Goal: Task Accomplishment & Management: Manage account settings

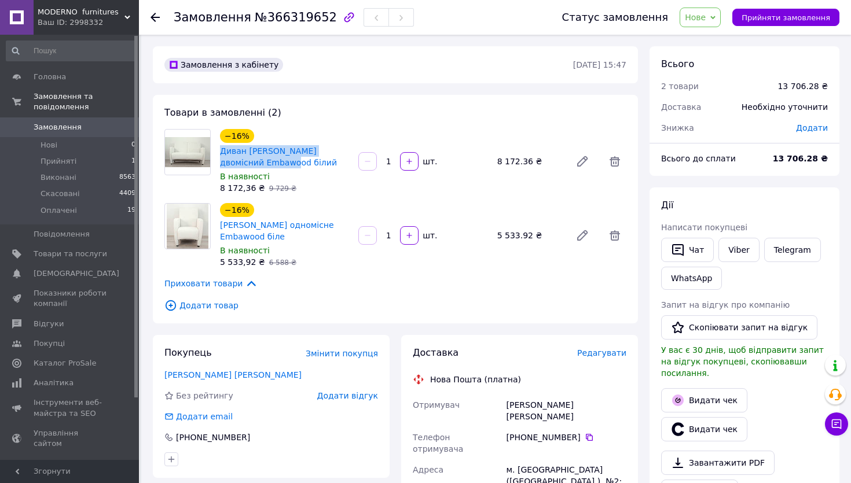
click at [75, 130] on span "Замовлення" at bounding box center [58, 127] width 48 height 10
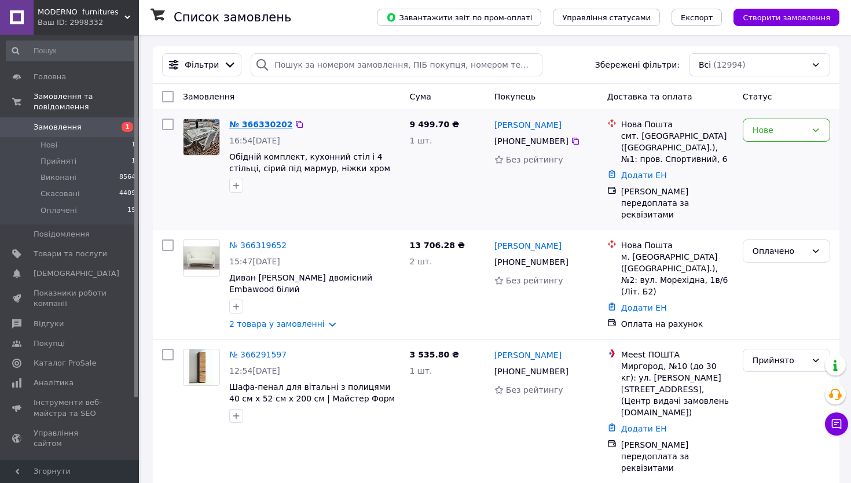
click at [263, 124] on link "№ 366330202" at bounding box center [260, 124] width 63 height 9
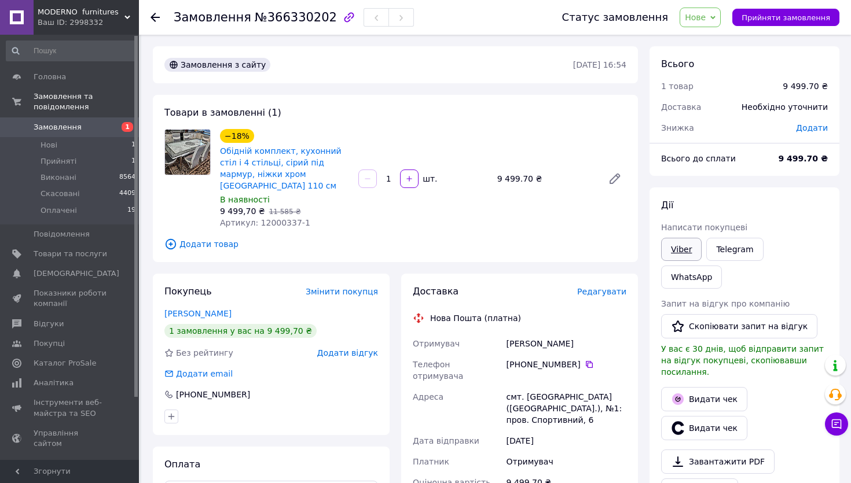
click at [681, 259] on link "Viber" at bounding box center [681, 249] width 41 height 23
drag, startPoint x: 222, startPoint y: 158, endPoint x: 270, endPoint y: 187, distance: 56.1
click at [269, 185] on div "−18% Обідній комплект, кухонний стіл і 4 стільці, сірий під мармур, ніжки хром …" at bounding box center [395, 179] width 471 height 100
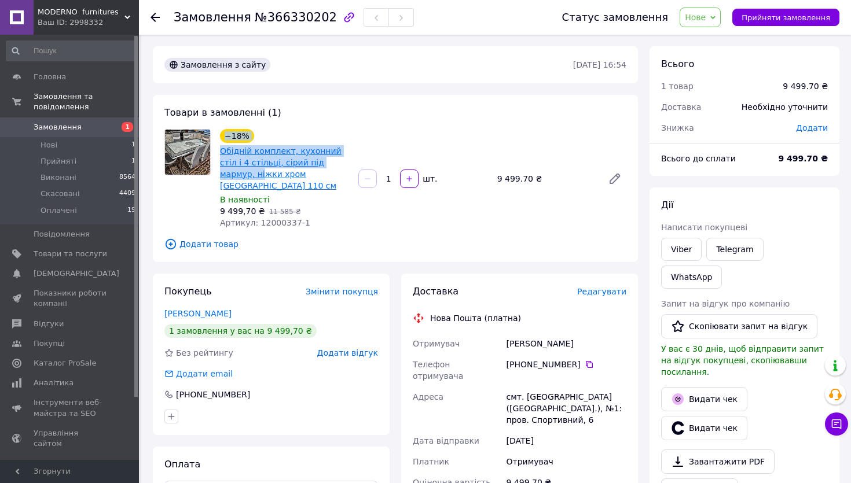
click at [289, 190] on link "Обідній комплект, кухонний стіл і 4 стільці, сірий під мармур, ніжки хром [GEOG…" at bounding box center [281, 168] width 122 height 44
drag, startPoint x: 299, startPoint y: 193, endPoint x: 217, endPoint y: 157, distance: 89.7
click at [217, 157] on div "−18% Обідній комплект, кухонний стіл і 4 стільці, сірий під мармур, ніжки хром …" at bounding box center [284, 179] width 138 height 104
copy link "Обідній комплект, кухонний стіл і 4 стільці, сірий під мармур, ніжки хром [GEOG…"
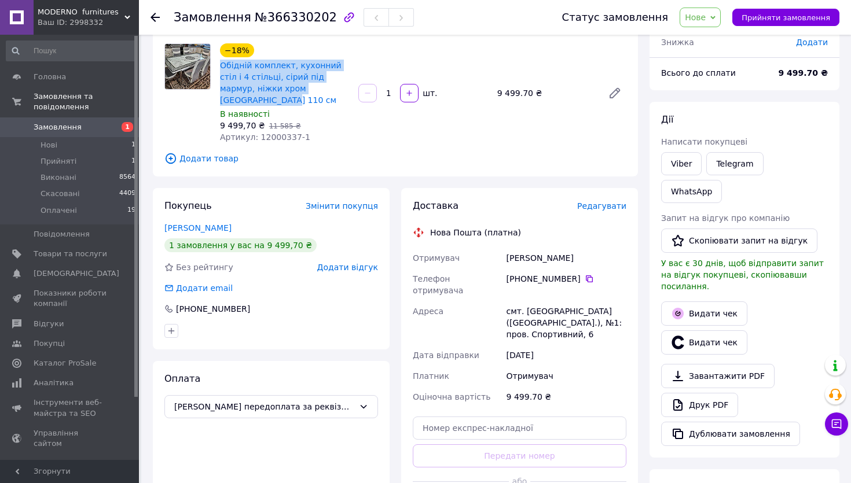
scroll to position [108, 0]
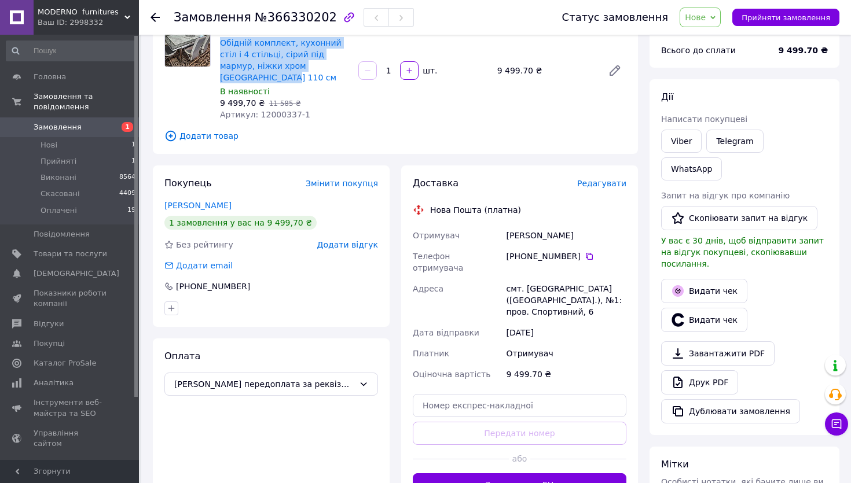
copy link "Обідній комплект, кухонний стіл і 4 стільці, сірий під мармур, ніжки хром [GEOG…"
click at [298, 21] on span "№366330202" at bounding box center [296, 17] width 82 height 14
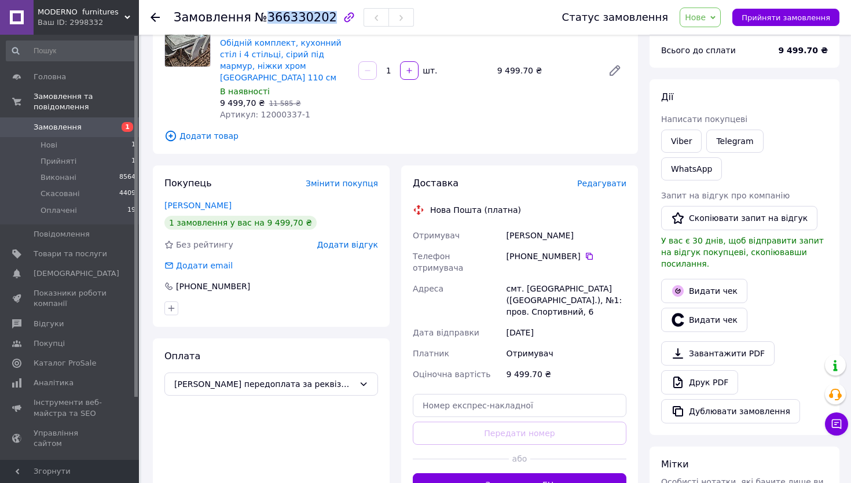
click at [298, 21] on span "№366330202" at bounding box center [296, 17] width 82 height 14
copy span "366330202"
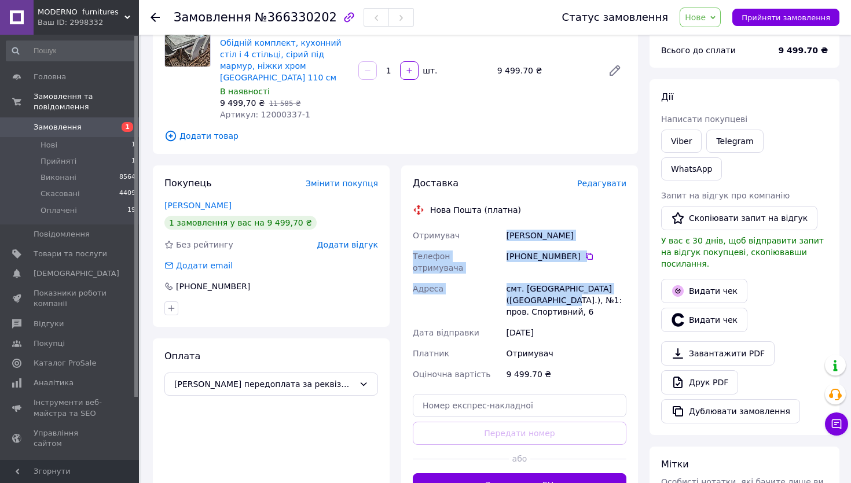
drag, startPoint x: 507, startPoint y: 252, endPoint x: 592, endPoint y: 322, distance: 111.0
click at [600, 324] on div "Отримувач [PERSON_NAME] Телефон отримувача [PHONE_NUMBER]   [GEOGRAPHIC_DATA] с…" at bounding box center [519, 305] width 218 height 160
copy div "[PERSON_NAME] Телефон отримувача [PHONE_NUMBER]   [GEOGRAPHIC_DATA] смт. [GEOGR…"
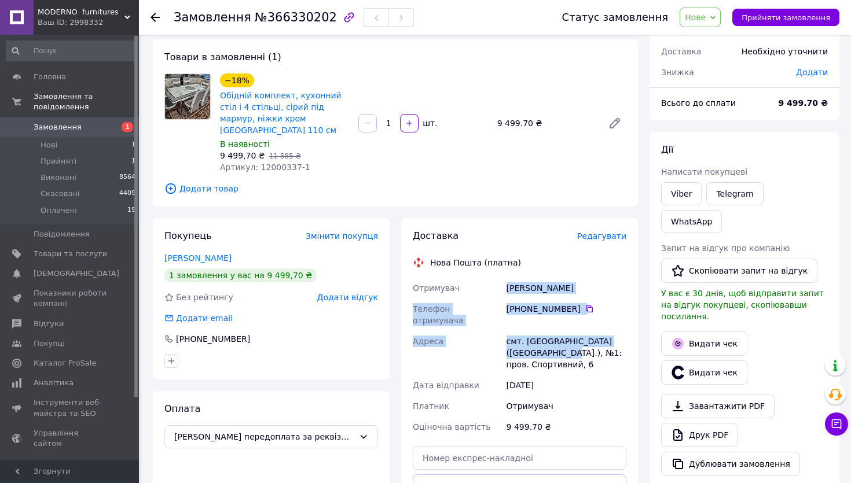
scroll to position [32, 0]
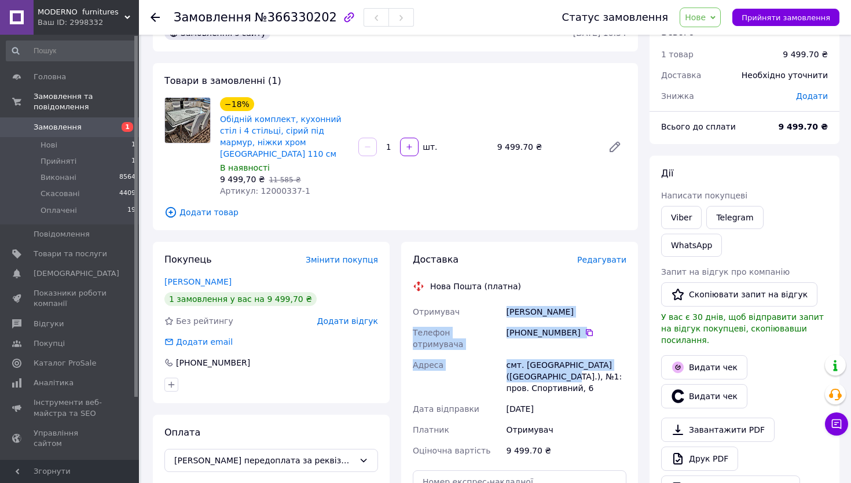
click at [96, 126] on span "Замовлення" at bounding box center [71, 127] width 74 height 10
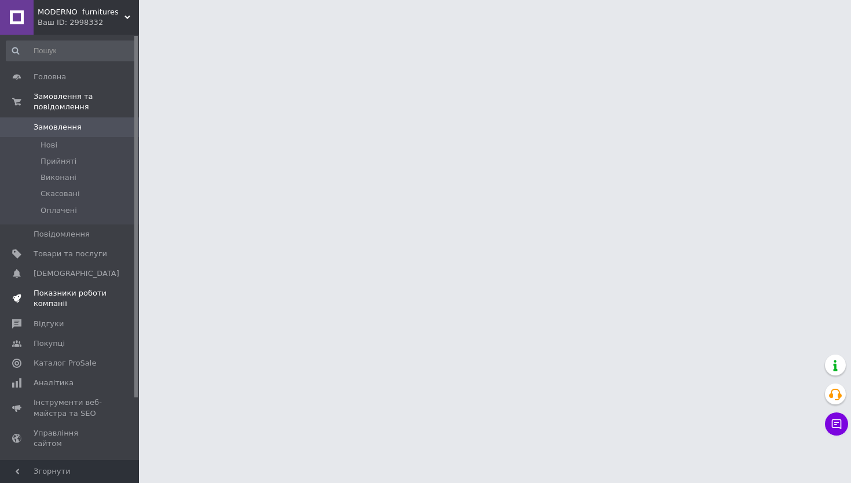
click at [55, 298] on span "Показники роботи компанії" at bounding box center [71, 298] width 74 height 21
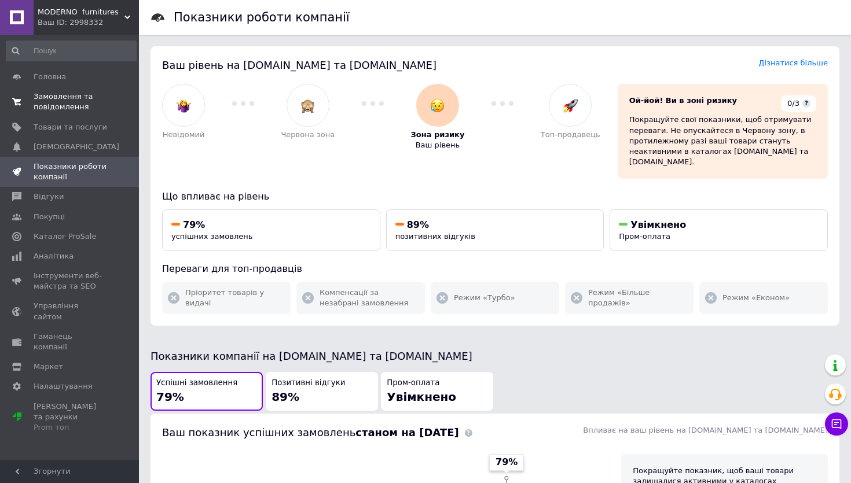
click at [65, 108] on span "Замовлення та повідомлення" at bounding box center [71, 101] width 74 height 21
